Goal: Task Accomplishment & Management: Use online tool/utility

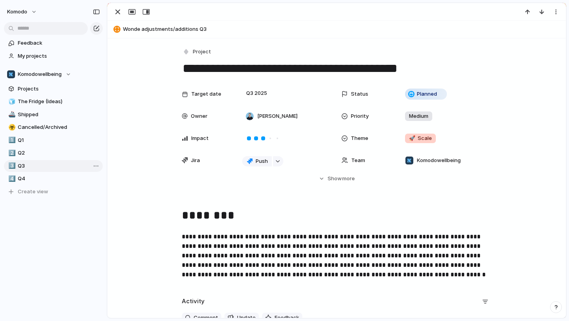
click at [38, 166] on span "Q3" at bounding box center [59, 166] width 82 height 8
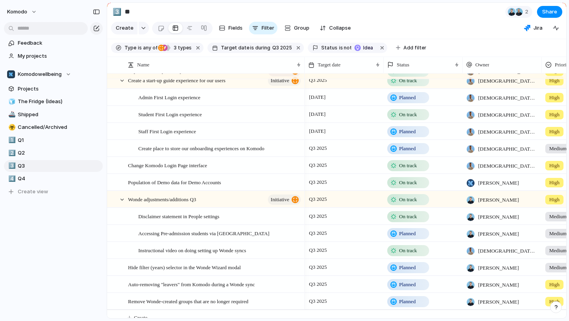
scroll to position [77, 0]
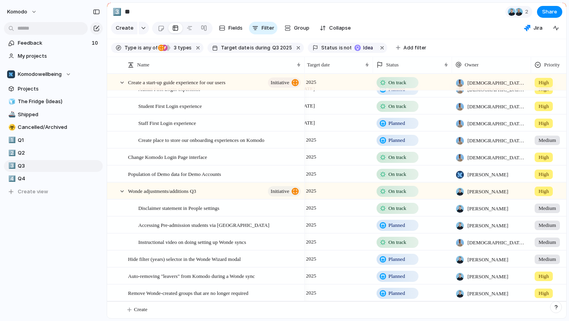
click at [396, 259] on span "Planned" at bounding box center [396, 259] width 17 height 8
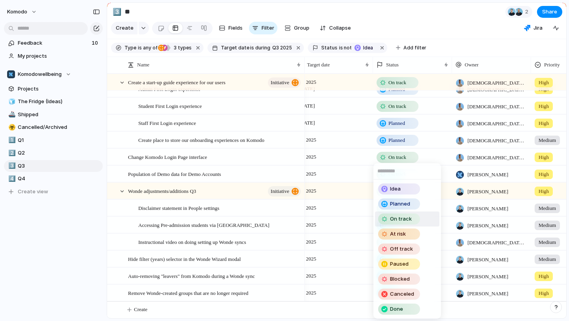
click at [400, 218] on span "On track" at bounding box center [401, 219] width 22 height 8
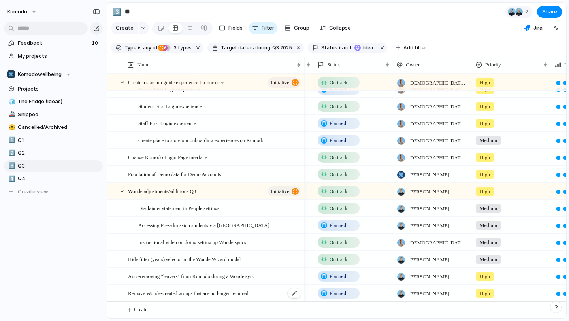
scroll to position [0, 129]
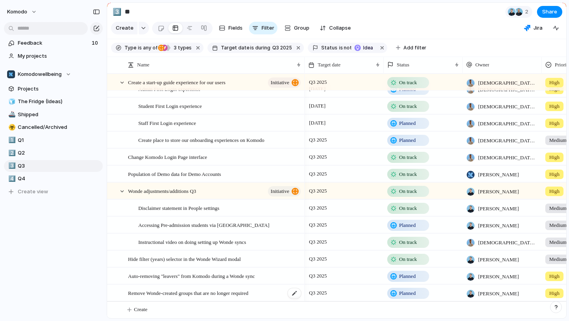
click at [282, 292] on div "Remove Wonde-created groups that are no longer required" at bounding box center [215, 293] width 174 height 16
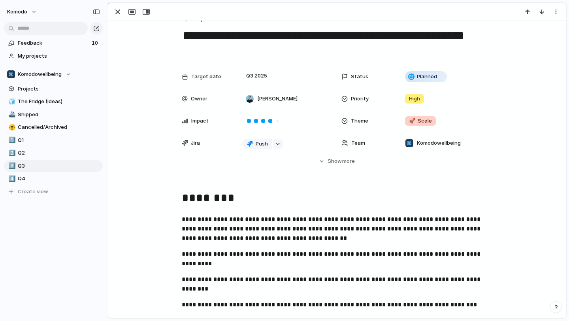
scroll to position [17, 0]
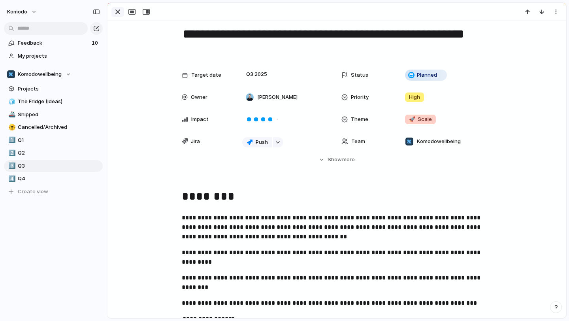
click at [117, 12] on div "button" at bounding box center [117, 11] width 9 height 9
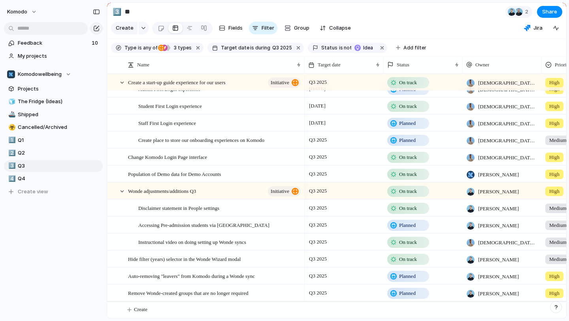
click at [410, 293] on span "Planned" at bounding box center [407, 293] width 17 height 8
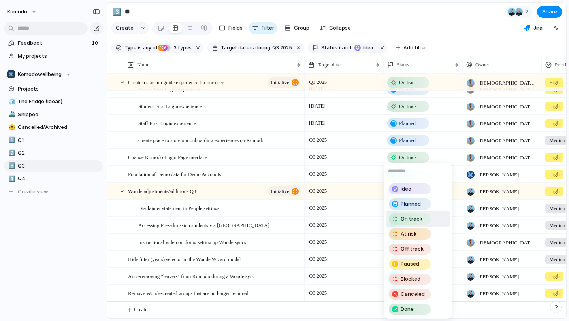
click at [410, 219] on span "On track" at bounding box center [411, 219] width 22 height 8
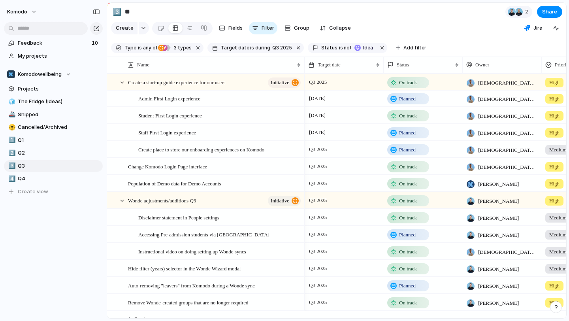
scroll to position [79, 0]
